Goal: Task Accomplishment & Management: Manage account settings

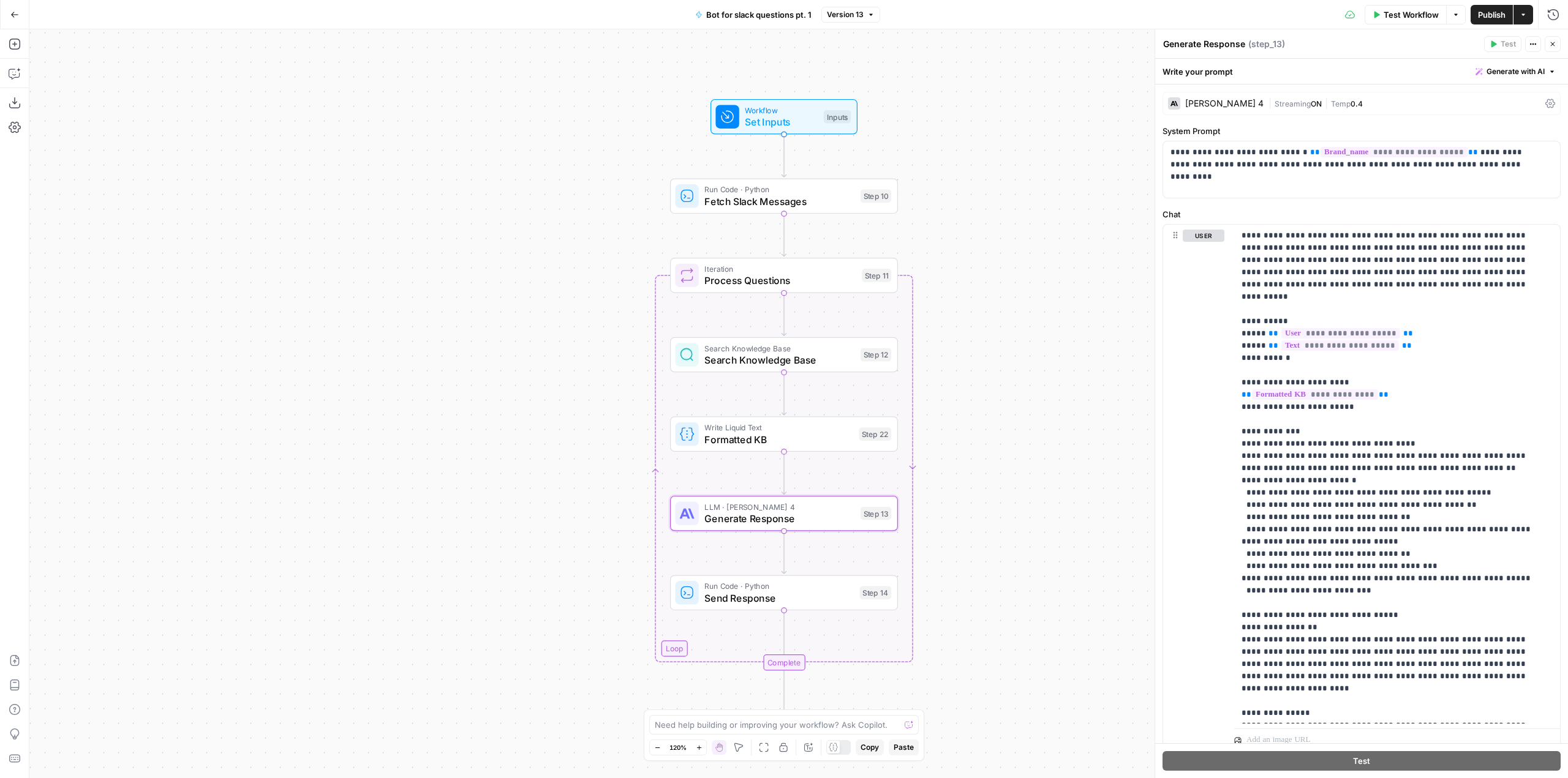
scroll to position [306, 0]
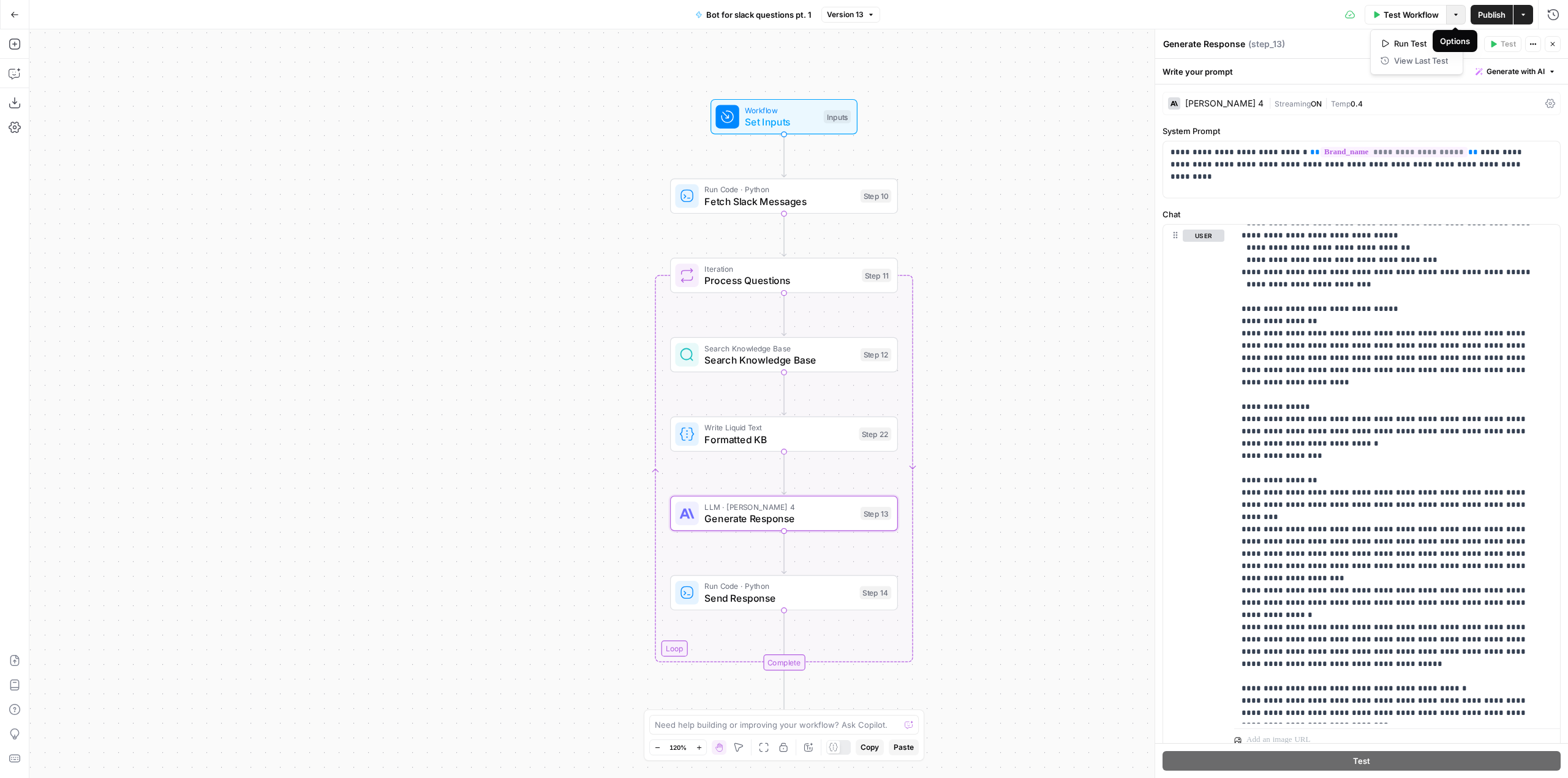
click at [1452, 15] on icon "button" at bounding box center [1455, 14] width 7 height 7
click at [1224, 10] on div "Test Workflow Options Publish Actions Run History" at bounding box center [1224, 14] width 688 height 29
click at [1519, 15] on button "Actions" at bounding box center [1523, 14] width 20 height 20
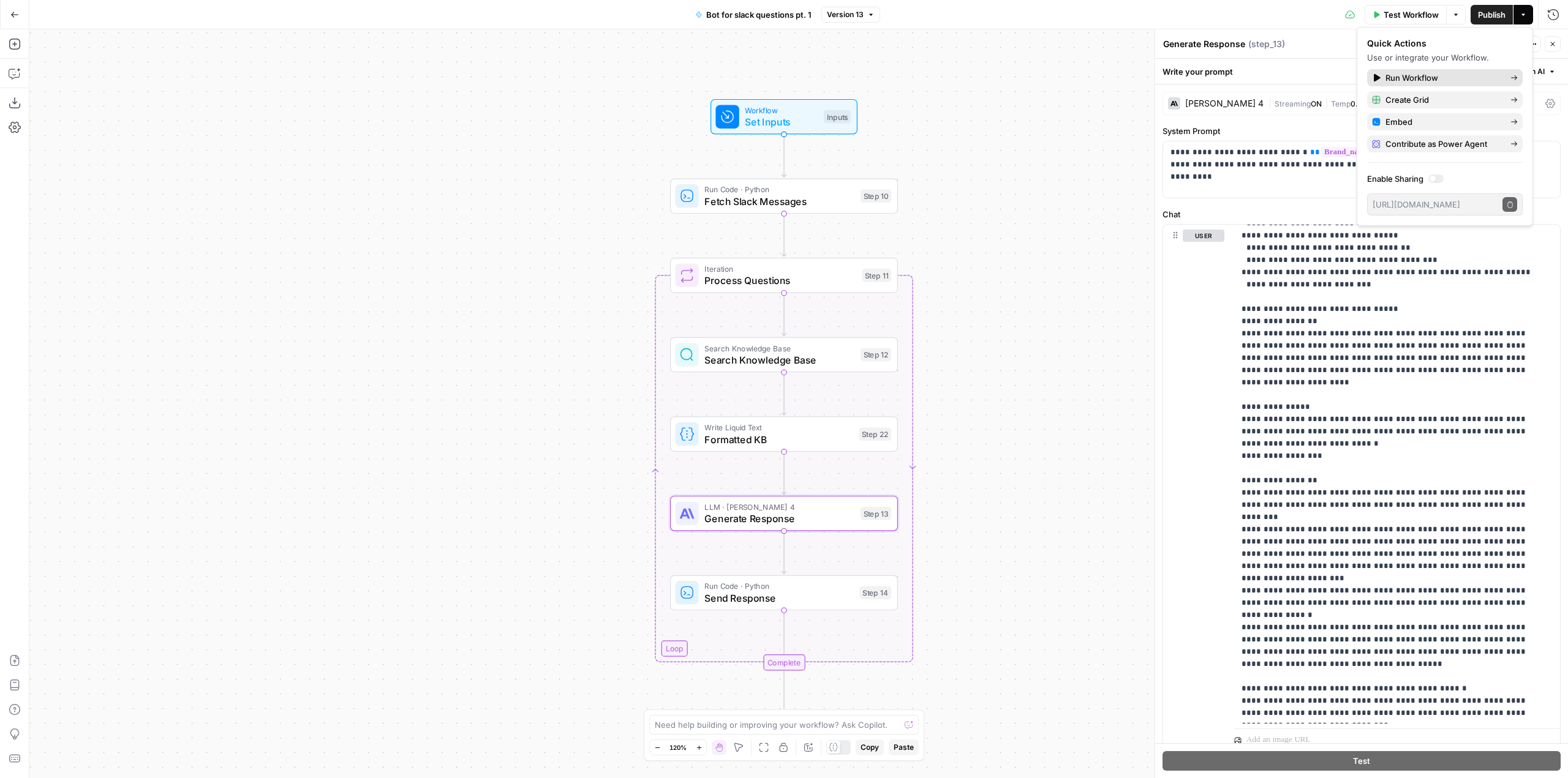
click at [1458, 69] on link "Run Workflow" at bounding box center [1445, 78] width 156 height 17
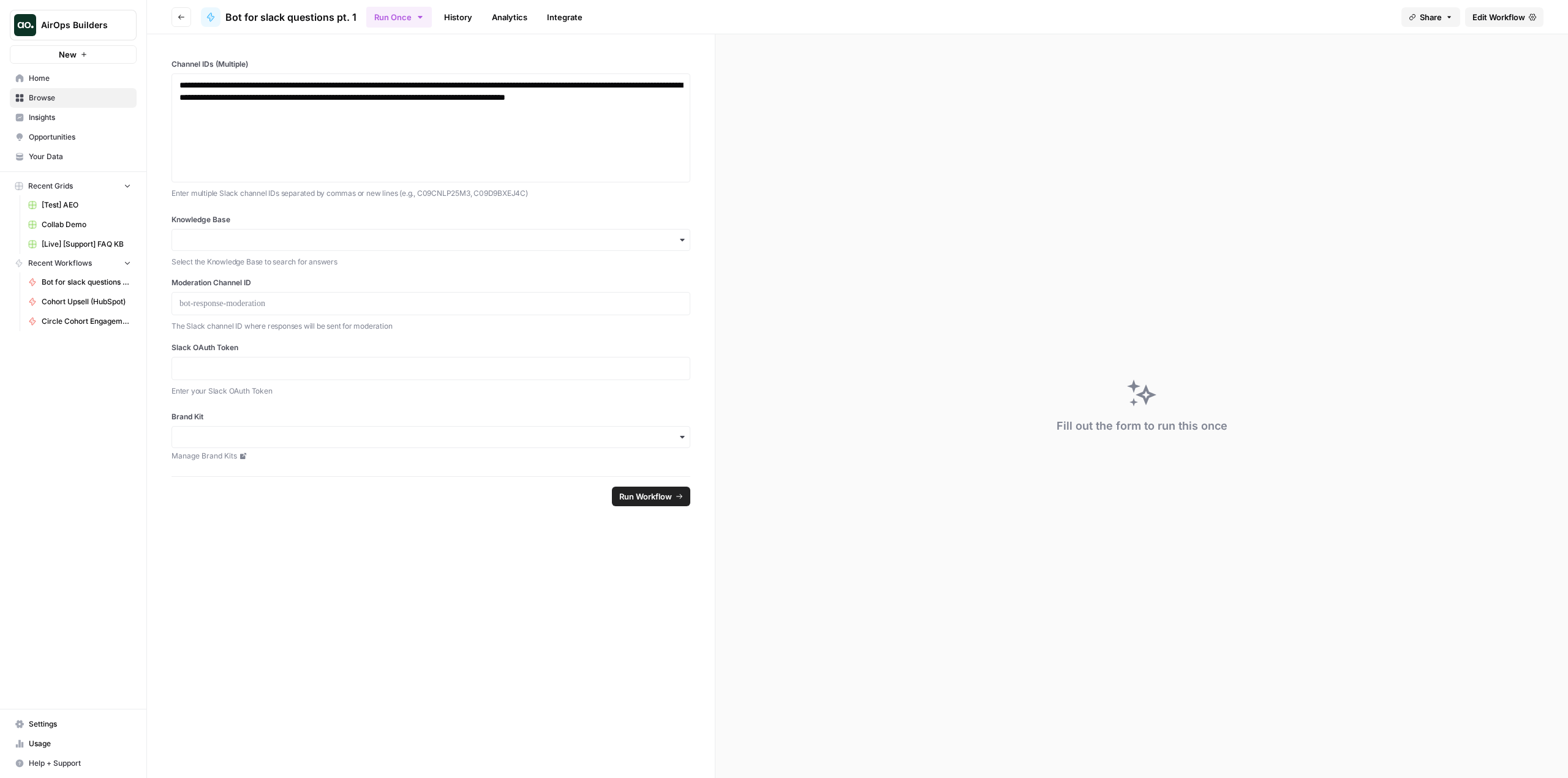
click at [414, 11] on button "Run Once" at bounding box center [398, 17] width 65 height 20
click at [427, 126] on span "Run this Workflow on a recurring schedule" at bounding box center [475, 127] width 146 height 11
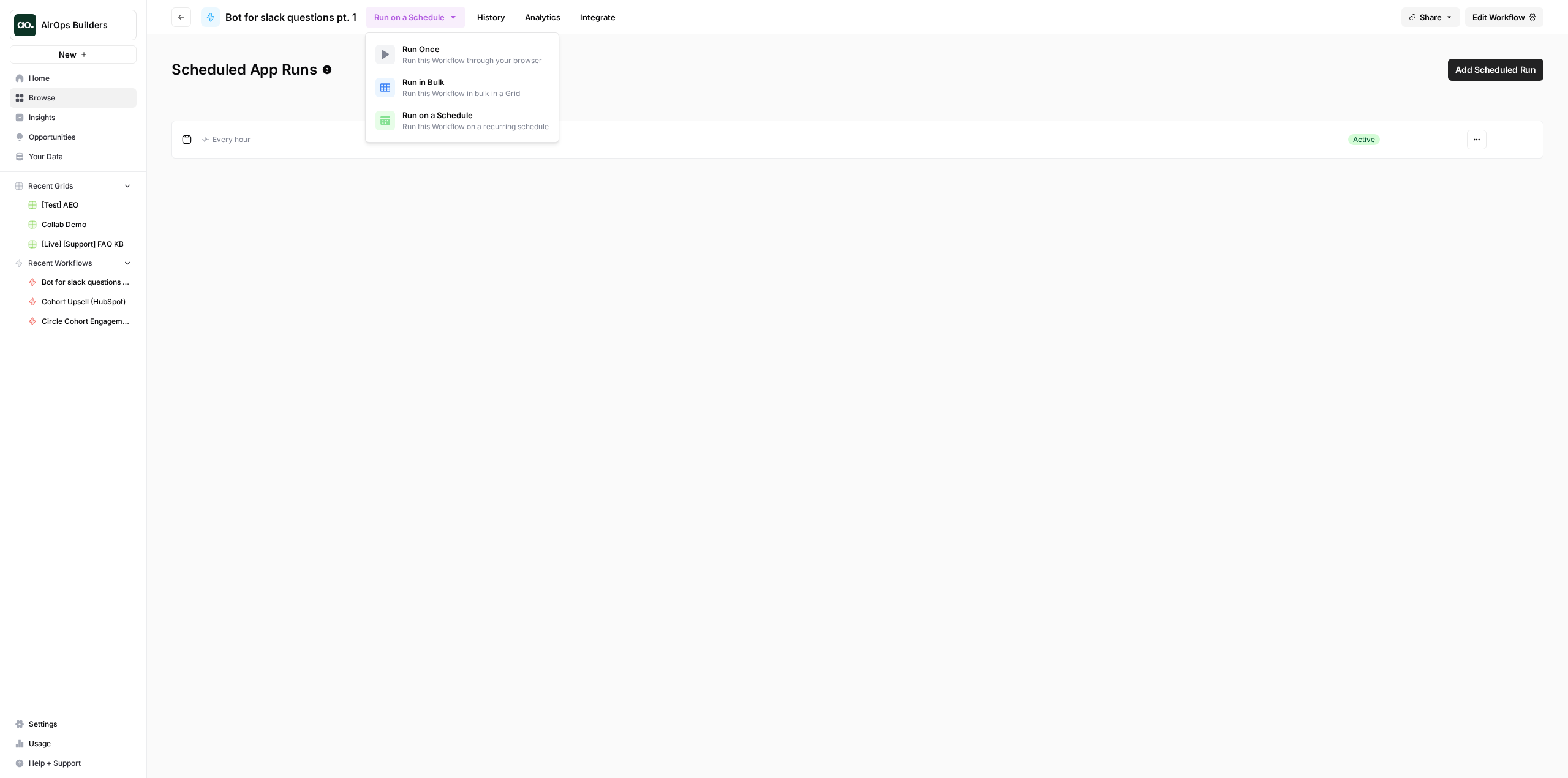
click at [591, 252] on div "Scheduled App Runs Add Scheduled Run Every hour Active Actions" at bounding box center [858, 407] width 1422 height 744
click at [1503, 64] on span "Add Scheduled Run" at bounding box center [1496, 70] width 81 height 13
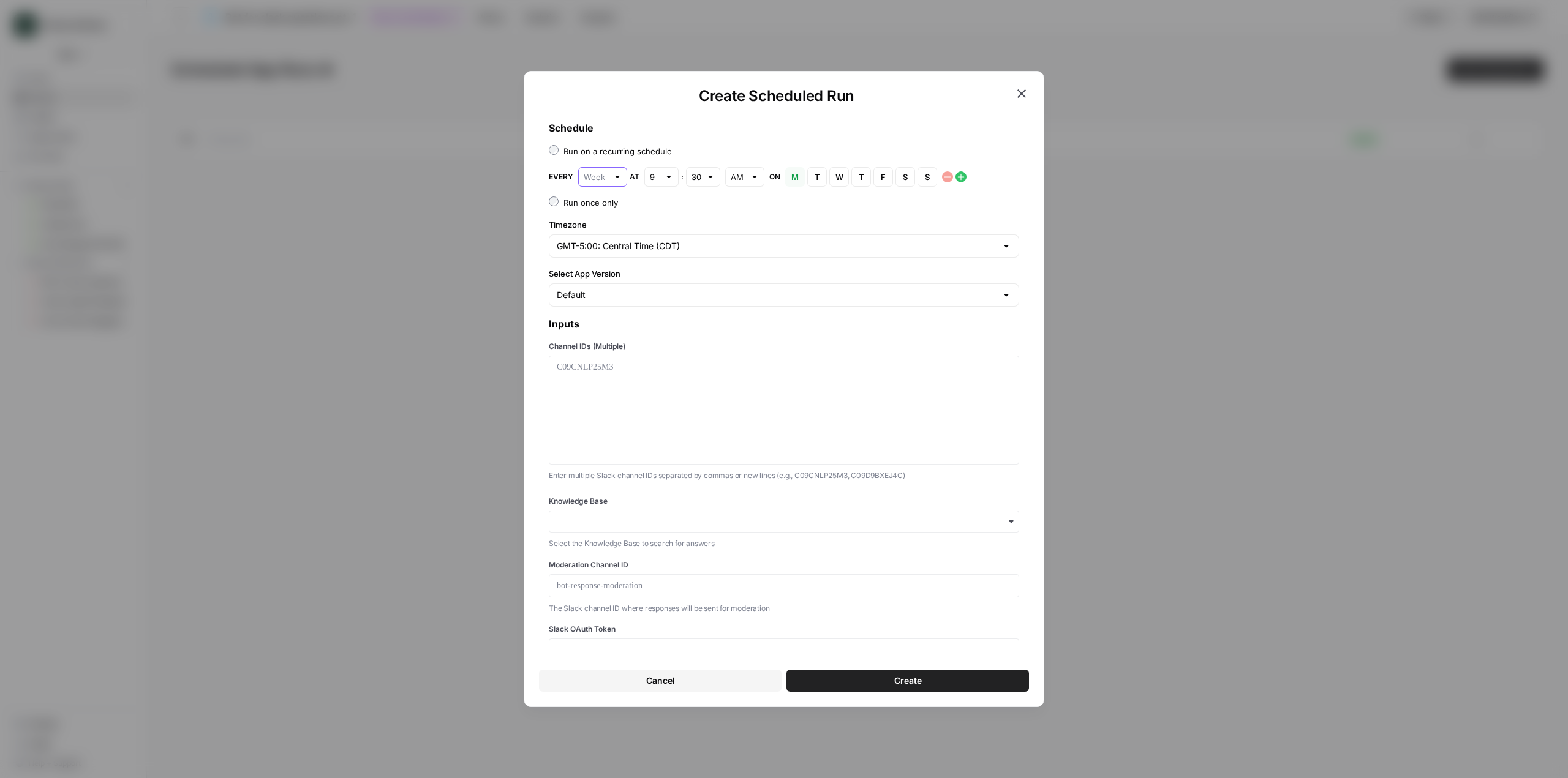
click at [606, 181] on input "text" at bounding box center [596, 177] width 24 height 13
click at [608, 243] on span "Hour" at bounding box center [600, 240] width 24 height 13
type input "Hour"
click at [670, 183] on div "30" at bounding box center [660, 176] width 35 height 20
click at [662, 205] on div "00" at bounding box center [658, 206] width 13 height 13
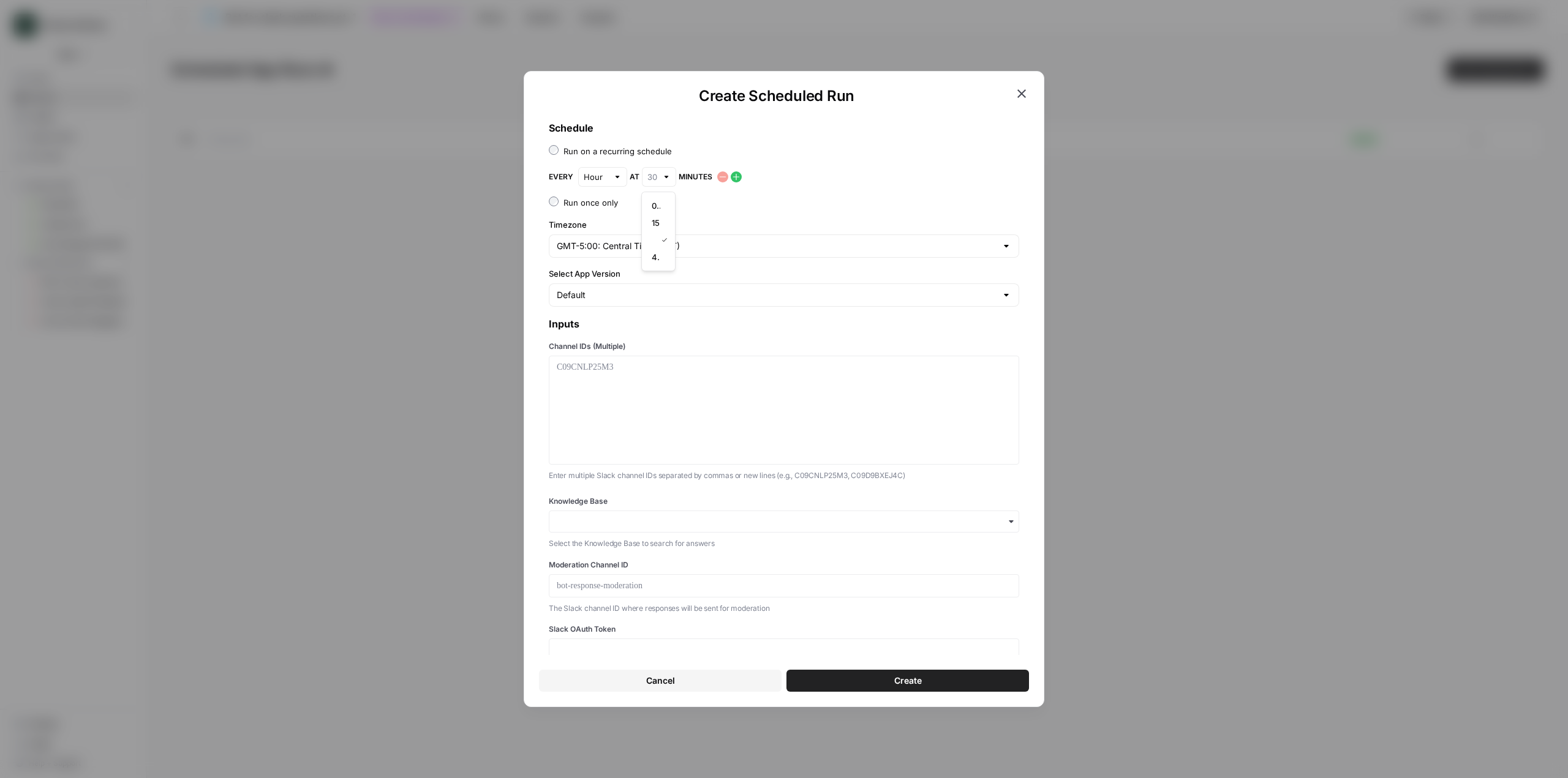
type input "00"
click at [740, 178] on icon "button" at bounding box center [736, 177] width 9 height 9
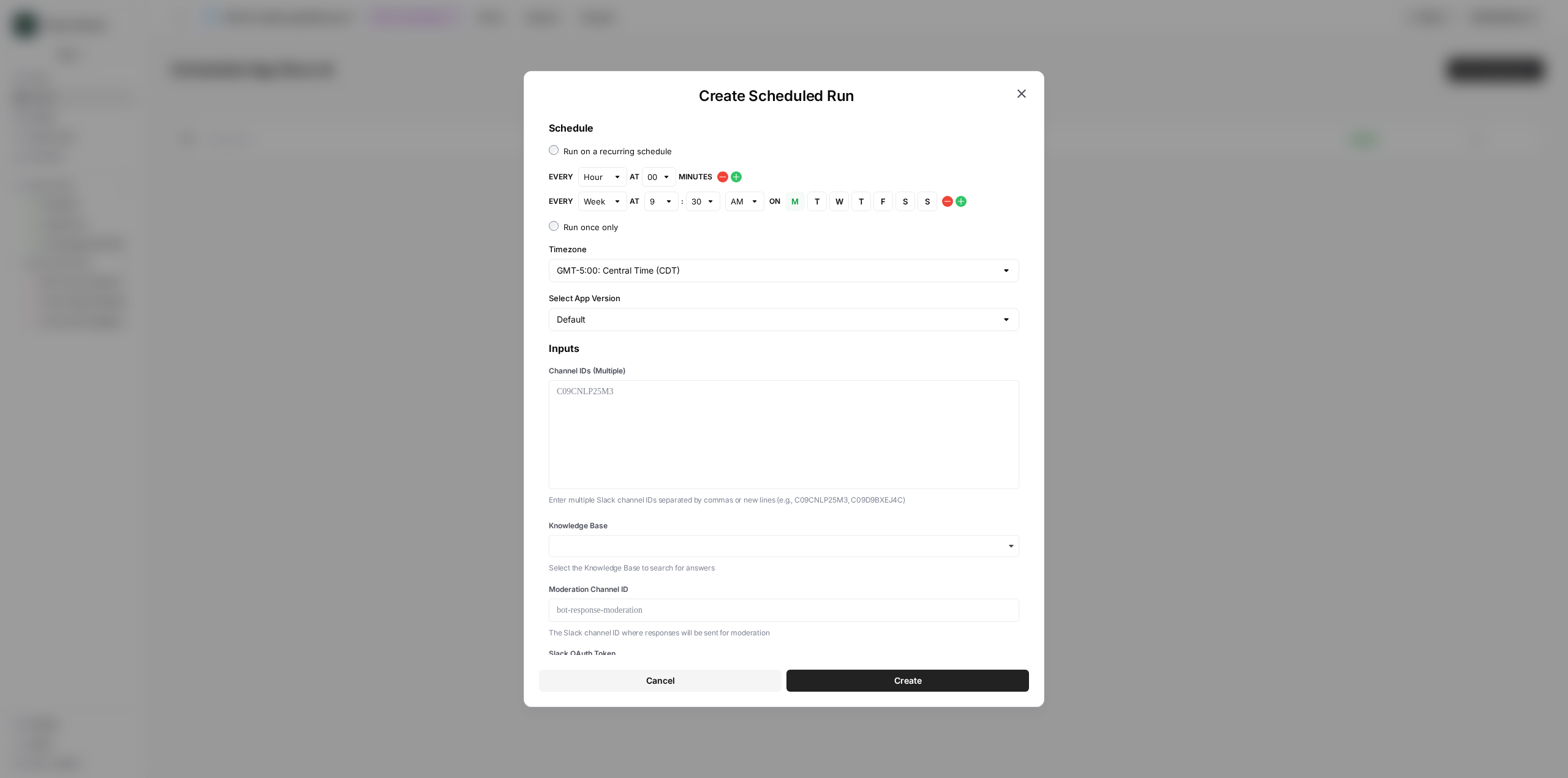
click at [615, 197] on div at bounding box center [617, 201] width 9 height 13
click at [606, 260] on span "Hour" at bounding box center [600, 264] width 24 height 13
type input "Hour"
click at [660, 198] on div "30" at bounding box center [660, 201] width 35 height 20
click at [660, 249] on div "15" at bounding box center [658, 248] width 13 height 13
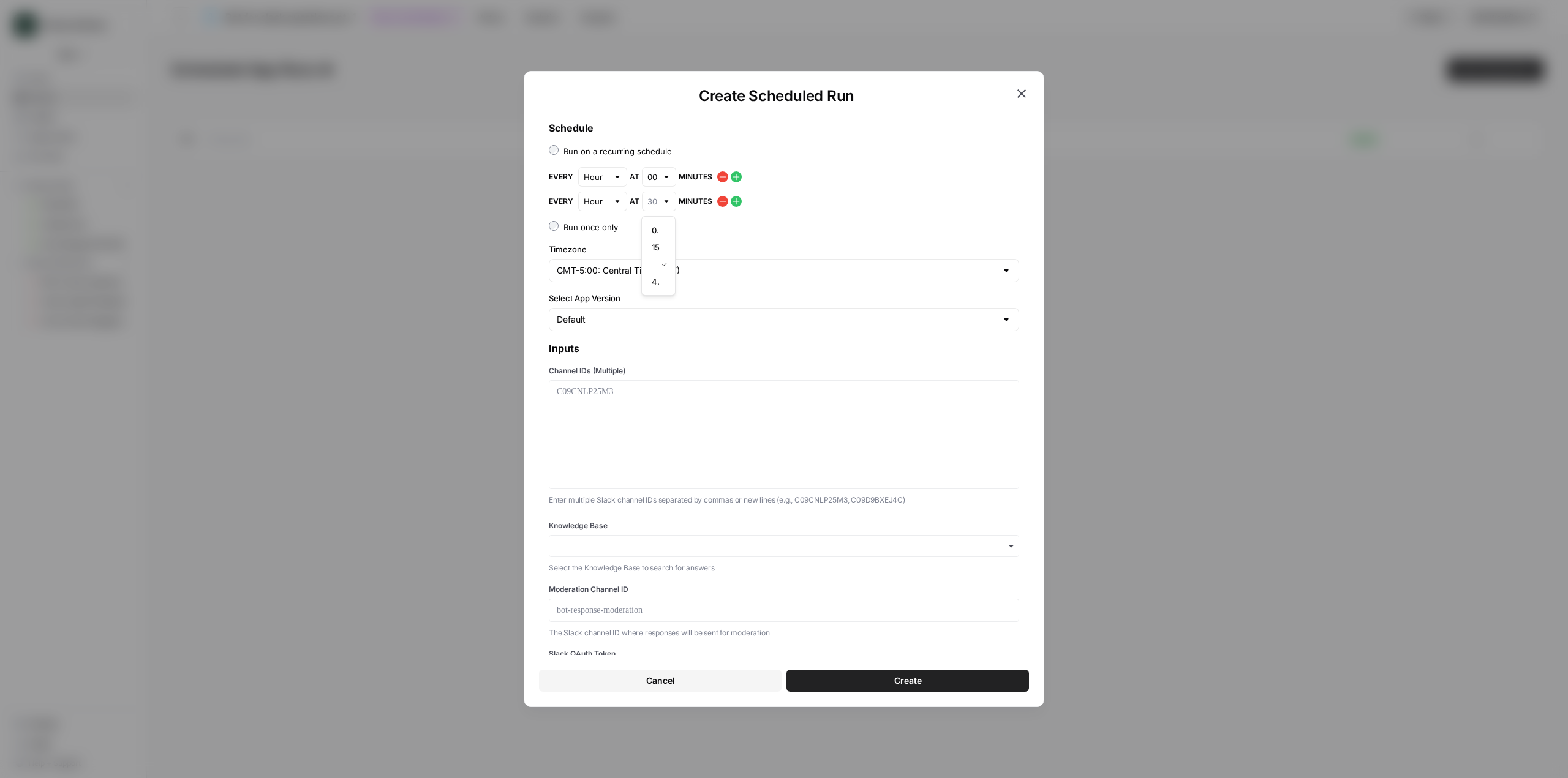
type input "15"
click at [739, 200] on icon "button" at bounding box center [736, 201] width 9 height 9
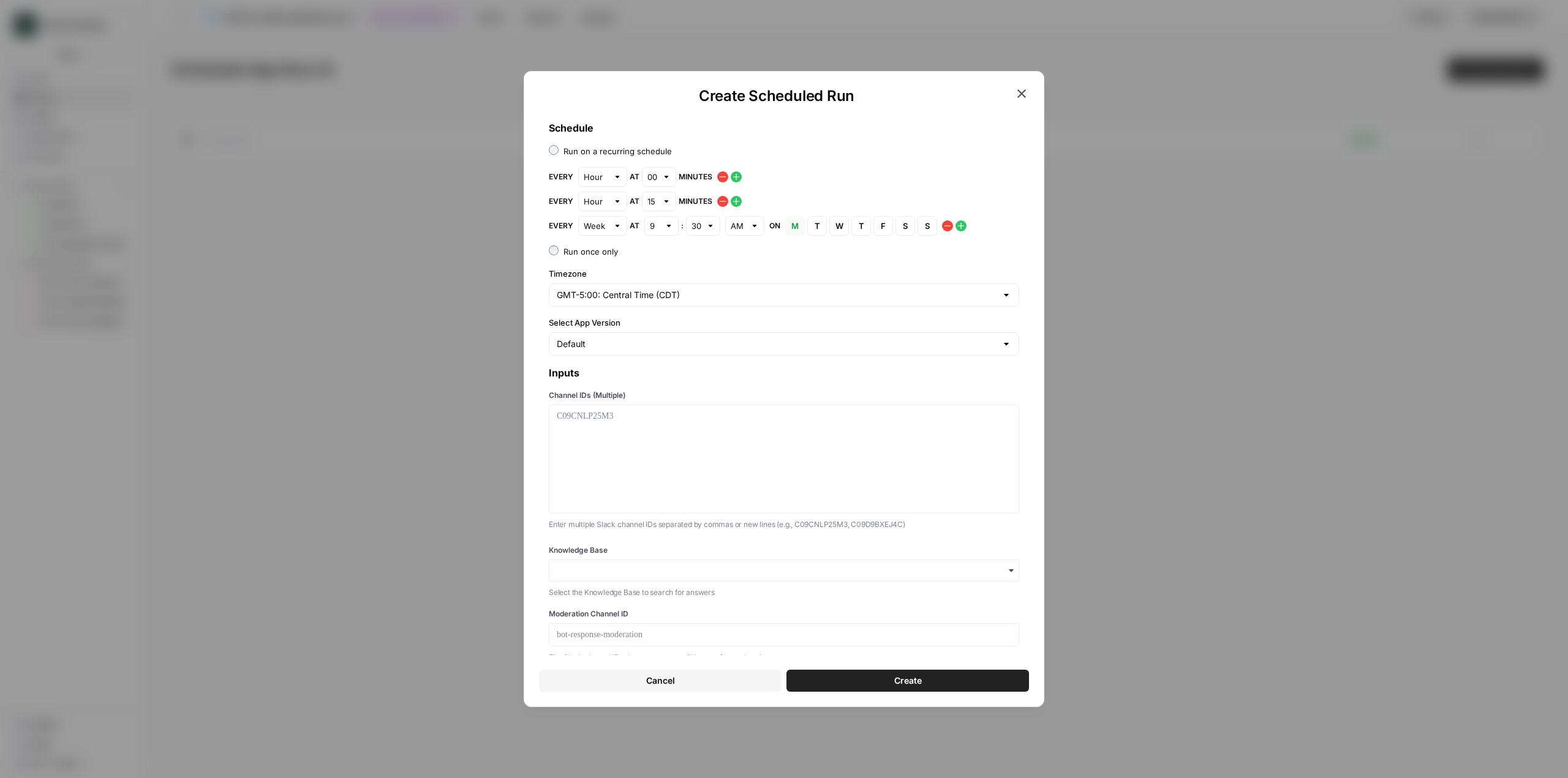
click at [610, 224] on div "Week" at bounding box center [603, 226] width 49 height 20
click at [610, 282] on button "Hour" at bounding box center [602, 289] width 38 height 17
type input "Hour"
click at [662, 223] on div at bounding box center [666, 226] width 9 height 13
type input "30"
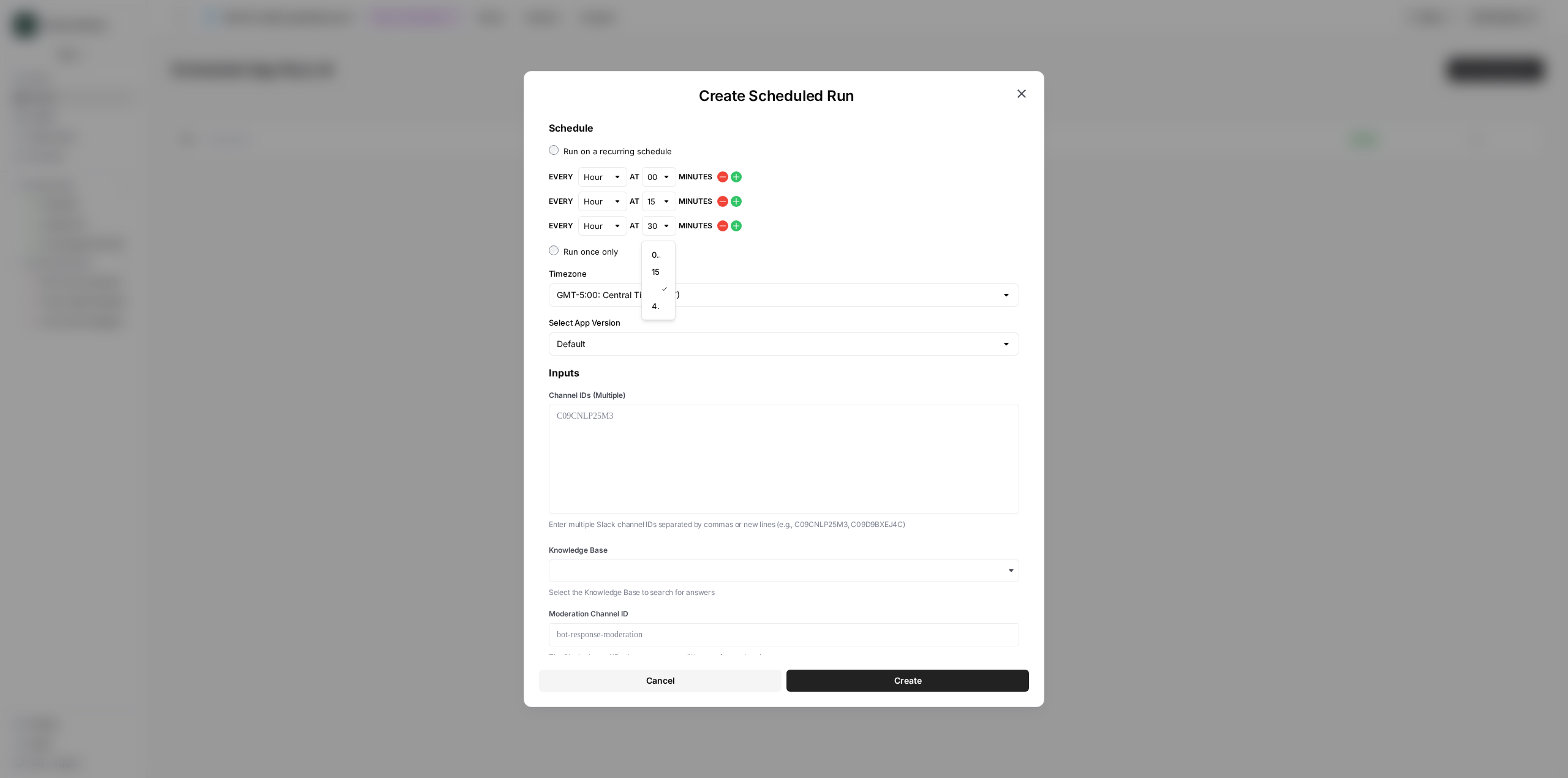
click at [737, 225] on icon "button" at bounding box center [736, 226] width 9 height 9
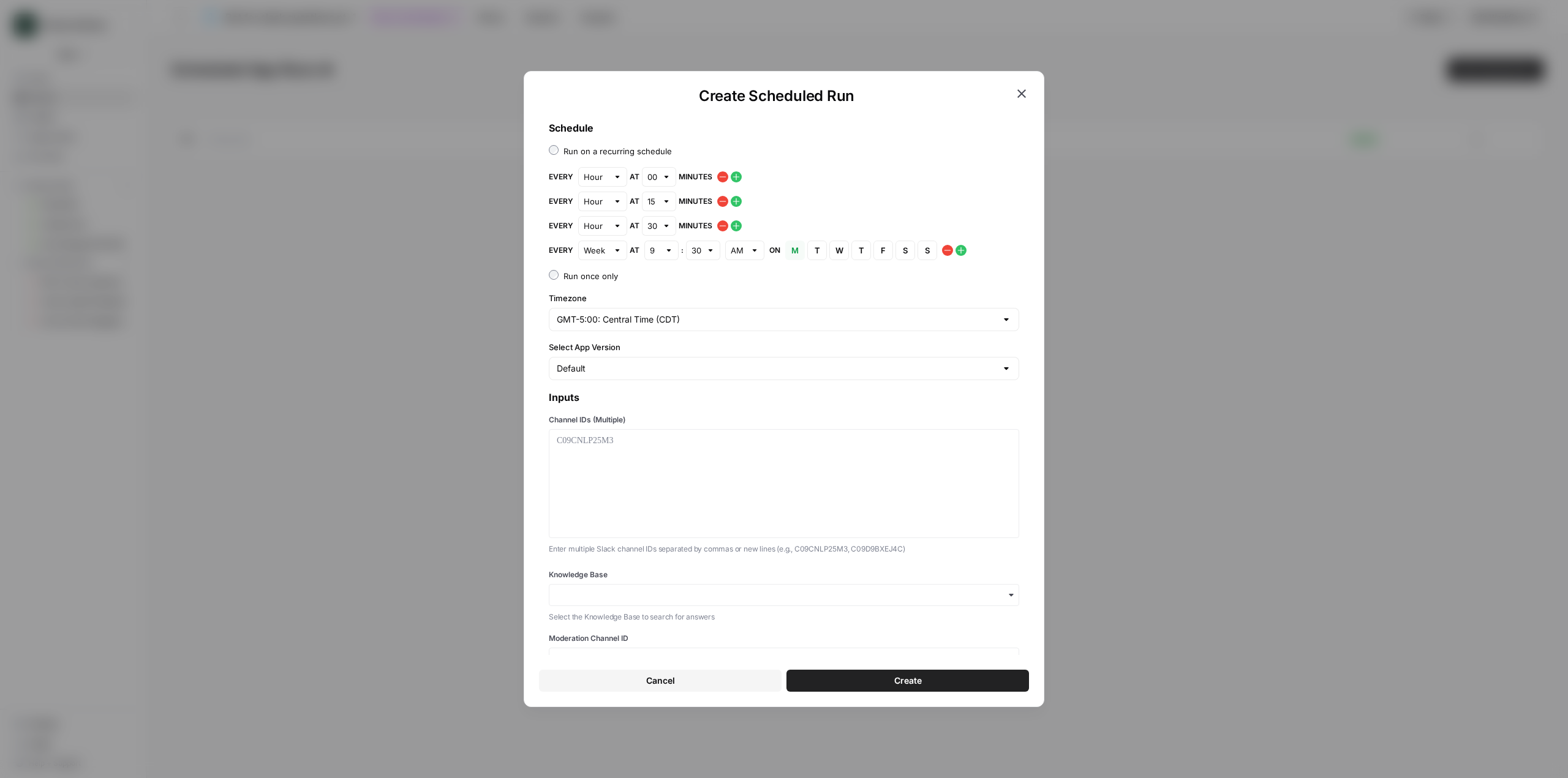
click at [624, 249] on div "Week" at bounding box center [603, 250] width 49 height 20
drag, startPoint x: 606, startPoint y: 315, endPoint x: 616, endPoint y: 307, distance: 12.8
click at [607, 315] on span "Hour" at bounding box center [600, 314] width 24 height 13
type input "Hour"
click at [664, 249] on div at bounding box center [666, 251] width 9 height 13
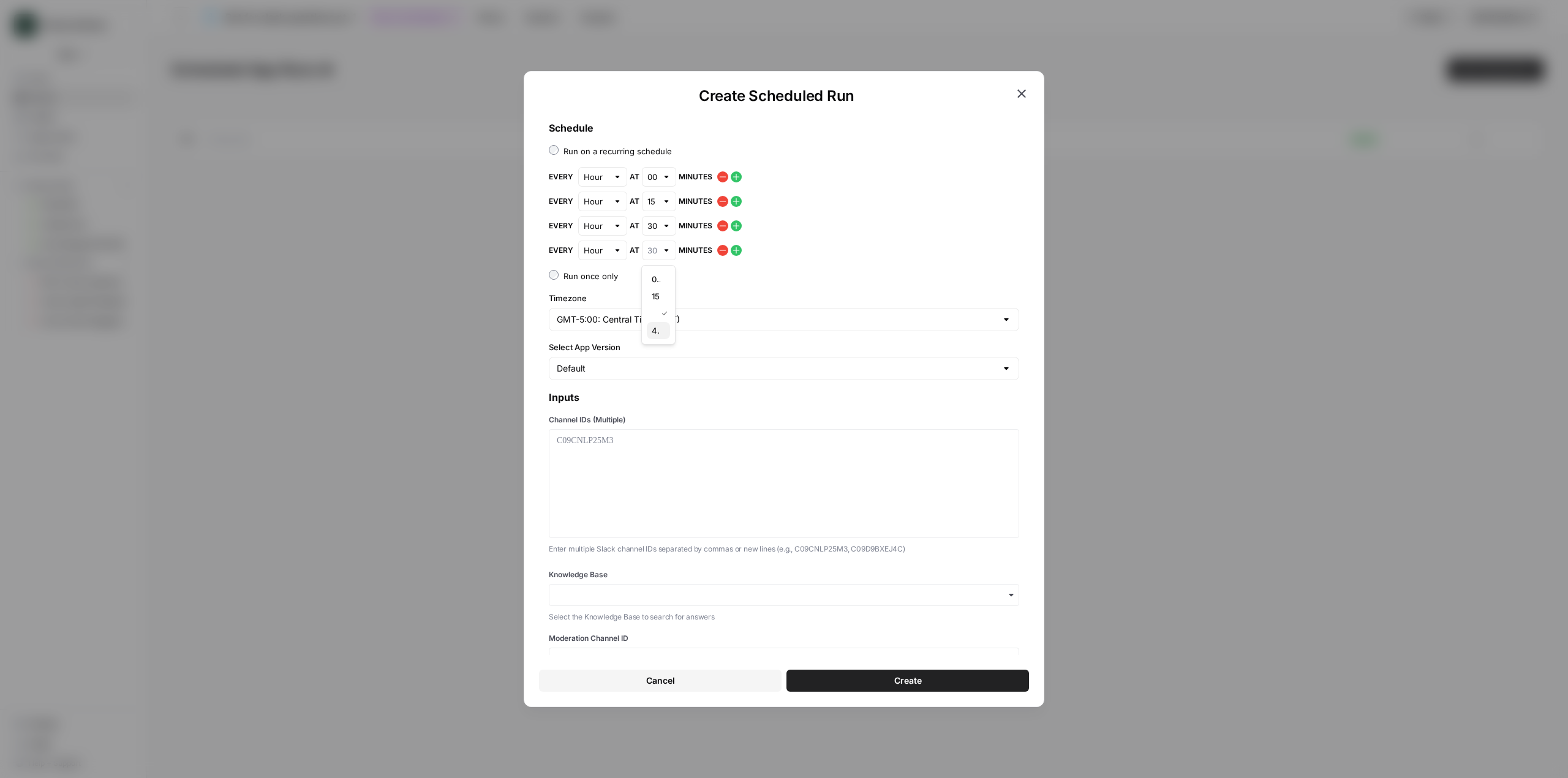
click at [654, 337] on button "45" at bounding box center [659, 330] width 24 height 17
type input "45"
